Goal: Transaction & Acquisition: Purchase product/service

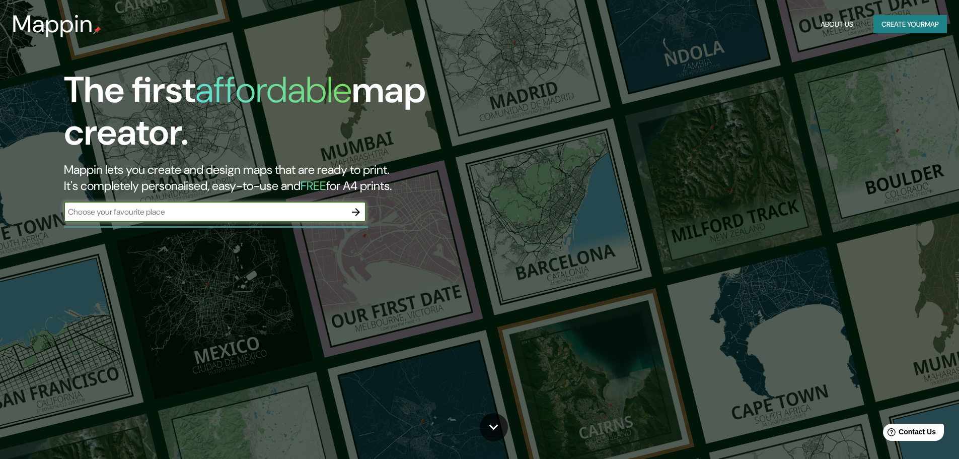
click at [183, 214] on input "text" at bounding box center [205, 212] width 282 height 12
type input "C"
type input "[GEOGRAPHIC_DATA]"
click at [359, 208] on icon "button" at bounding box center [356, 212] width 12 height 12
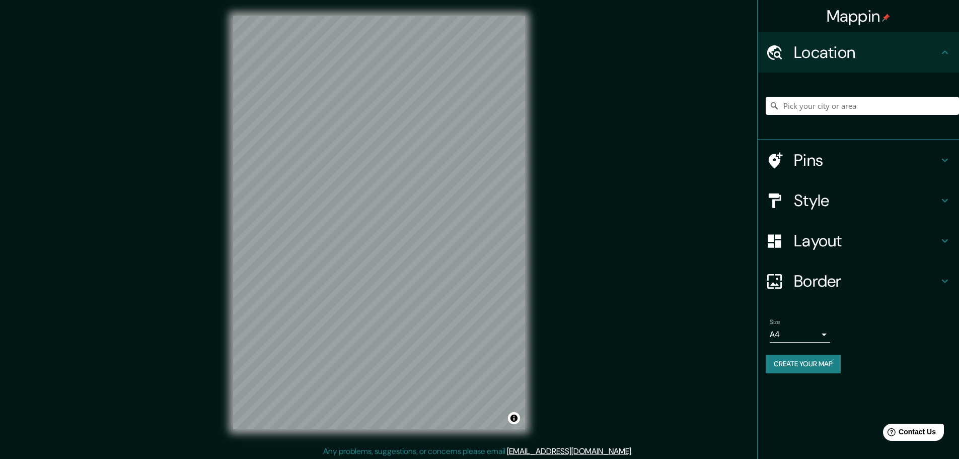
click at [945, 199] on icon at bounding box center [945, 200] width 12 height 12
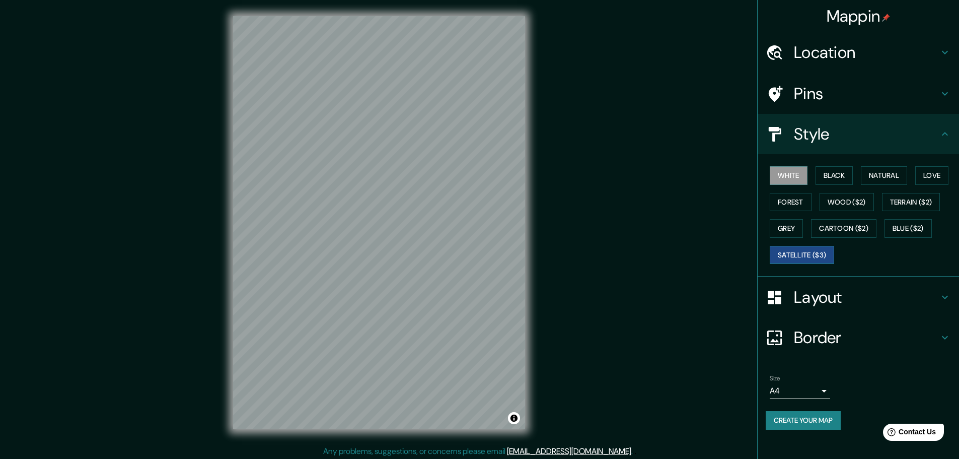
click at [806, 257] on button "Satellite ($3)" at bounding box center [802, 255] width 64 height 19
click at [922, 299] on h4 "Layout" at bounding box center [866, 297] width 145 height 20
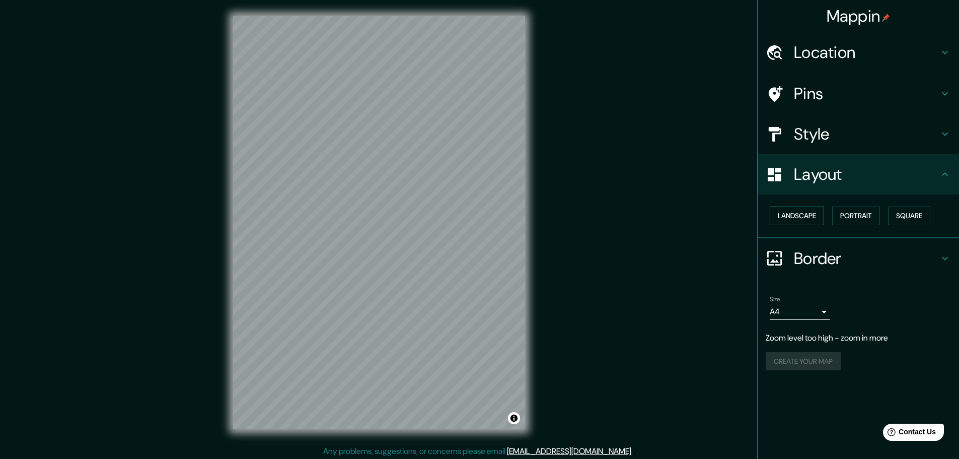
click at [810, 222] on button "Landscape" at bounding box center [797, 215] width 54 height 19
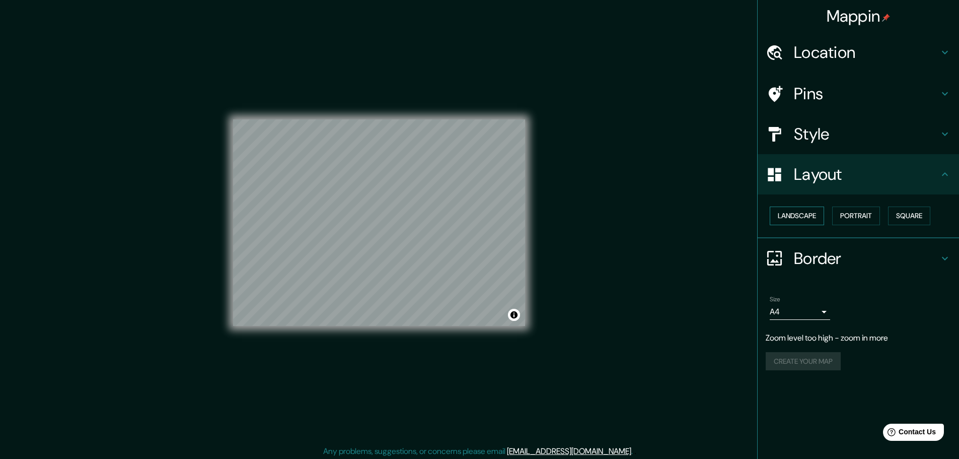
click at [810, 222] on button "Landscape" at bounding box center [797, 215] width 54 height 19
click at [854, 221] on button "Portrait" at bounding box center [856, 215] width 48 height 19
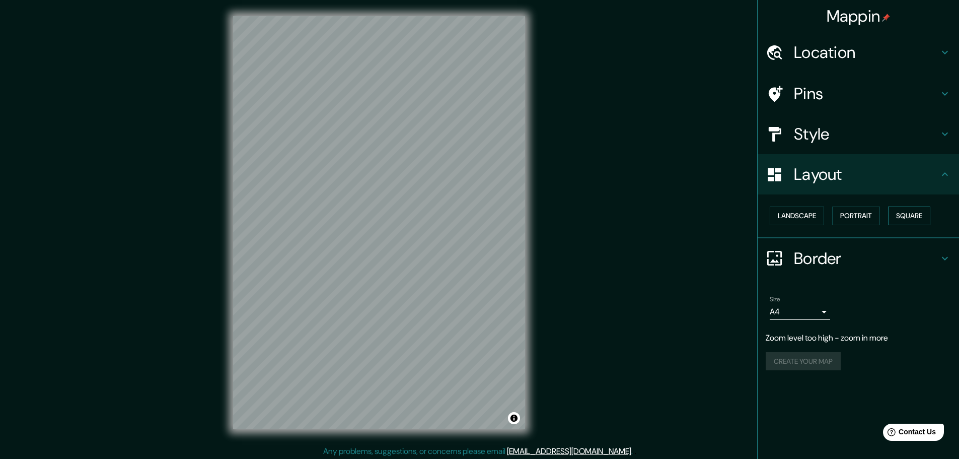
click at [905, 218] on button "Square" at bounding box center [909, 215] width 42 height 19
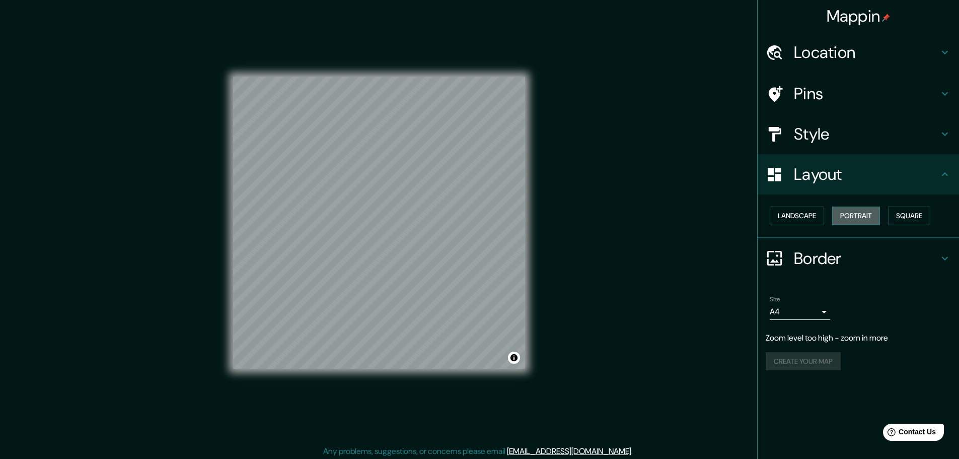
click at [866, 219] on button "Portrait" at bounding box center [856, 215] width 48 height 19
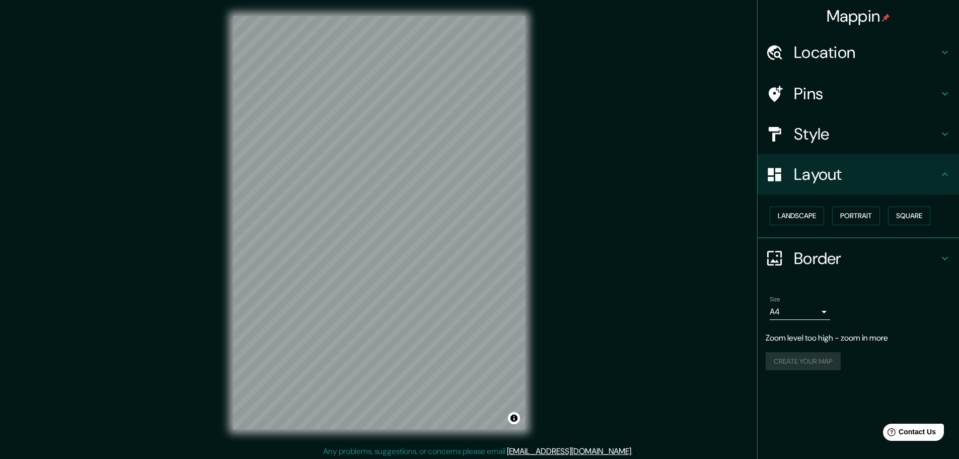
click at [913, 258] on h4 "Border" at bounding box center [866, 258] width 145 height 20
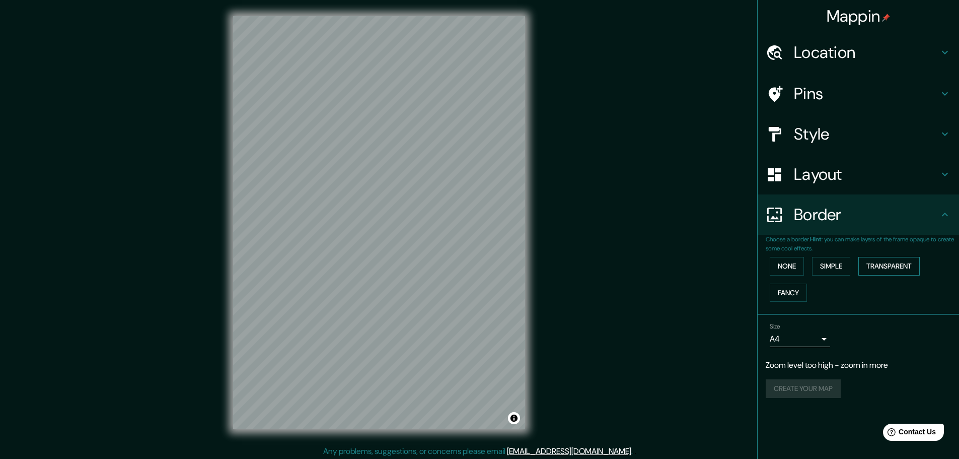
click at [891, 265] on button "Transparent" at bounding box center [889, 266] width 61 height 19
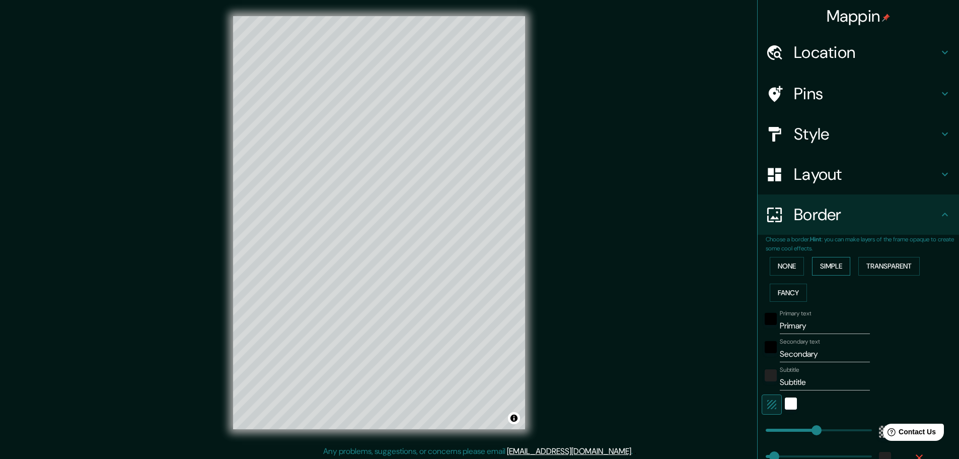
click at [825, 264] on button "Simple" at bounding box center [831, 266] width 38 height 19
click at [779, 270] on button "None" at bounding box center [787, 266] width 34 height 19
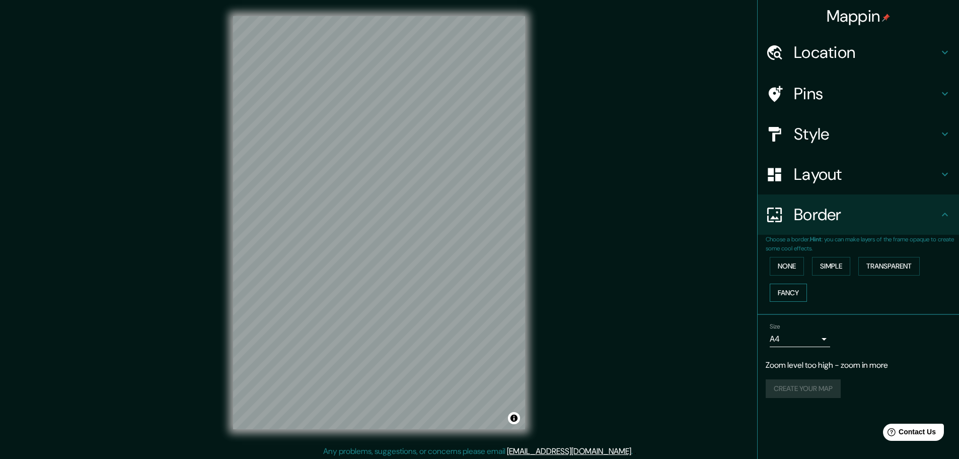
click at [778, 289] on button "Fancy" at bounding box center [788, 292] width 37 height 19
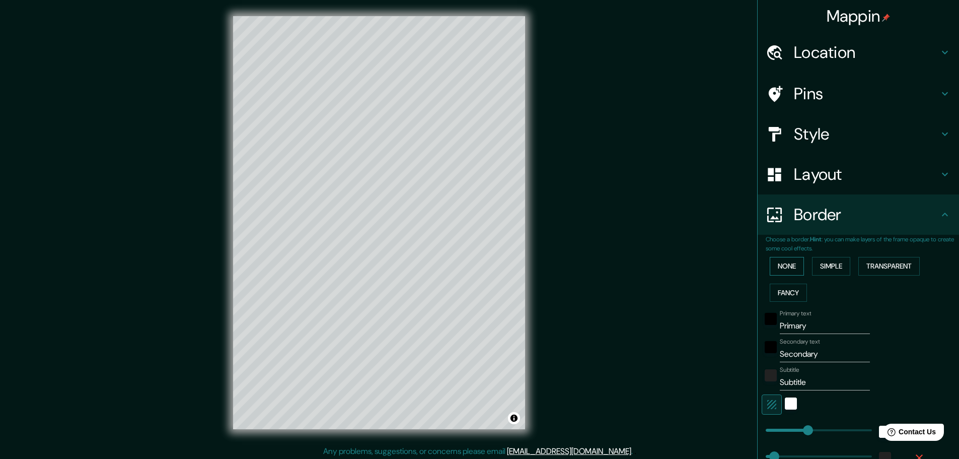
click at [785, 264] on button "None" at bounding box center [787, 266] width 34 height 19
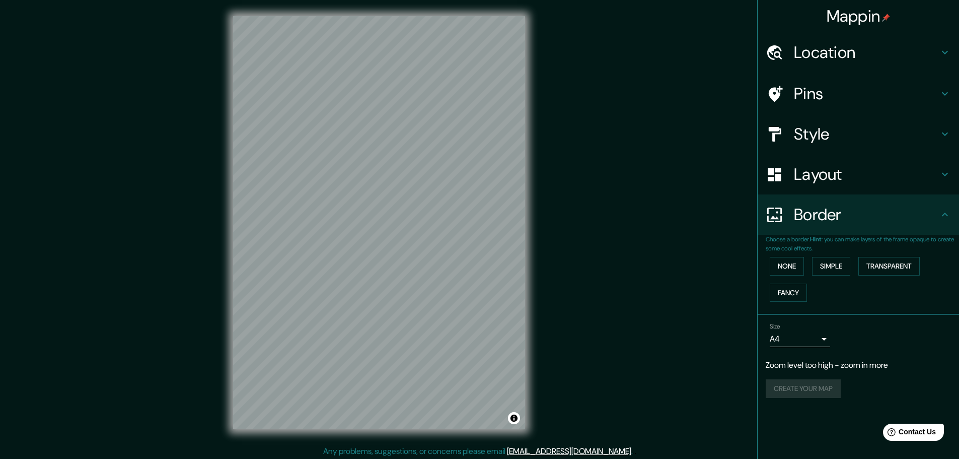
click at [908, 213] on h4 "Border" at bounding box center [866, 214] width 145 height 20
click at [941, 211] on icon at bounding box center [945, 214] width 12 height 12
click at [945, 212] on icon at bounding box center [945, 214] width 6 height 4
click at [936, 51] on h4 "Location" at bounding box center [866, 52] width 145 height 20
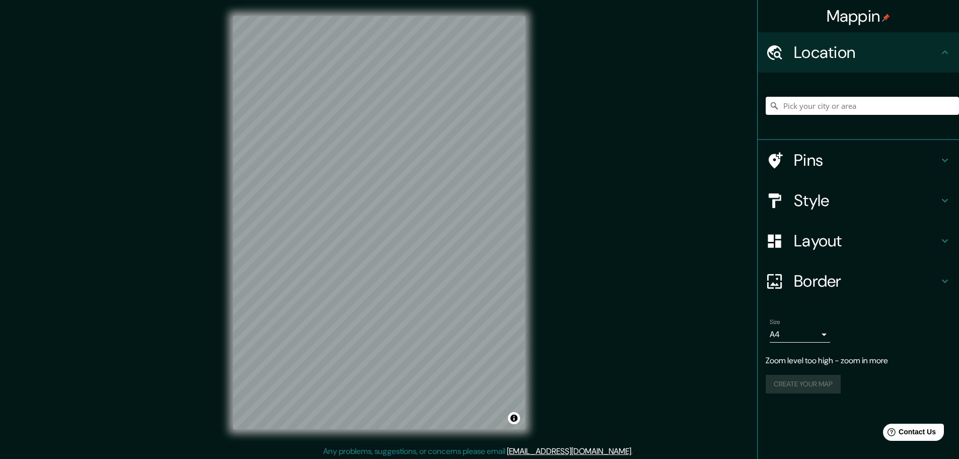
click at [826, 110] on input "Pick your city or area" at bounding box center [862, 106] width 193 height 18
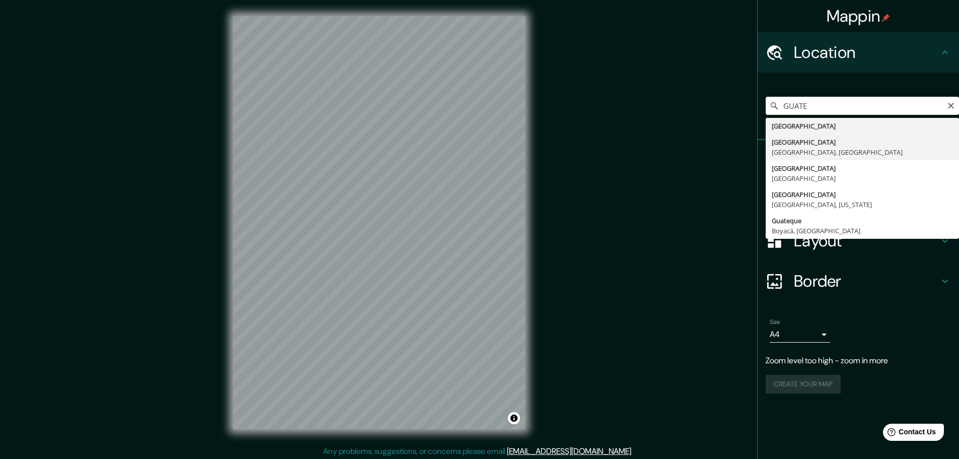
type input "[GEOGRAPHIC_DATA], [GEOGRAPHIC_DATA], [GEOGRAPHIC_DATA]"
